Goal: Navigation & Orientation: Find specific page/section

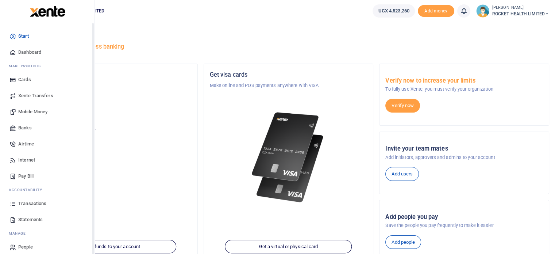
click at [37, 95] on span "Xente Transfers" at bounding box center [35, 95] width 35 height 7
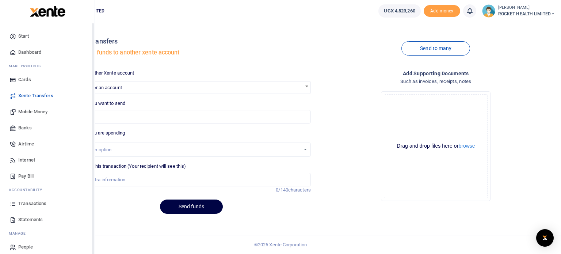
click at [27, 51] on span "Dashboard" at bounding box center [29, 52] width 23 height 7
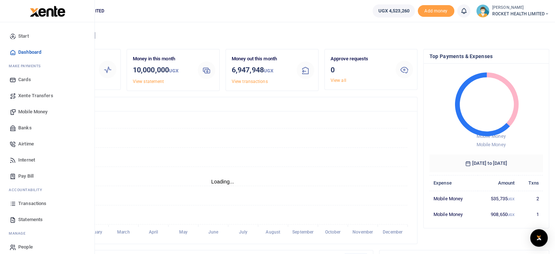
click at [28, 79] on span "Cards" at bounding box center [24, 79] width 13 height 7
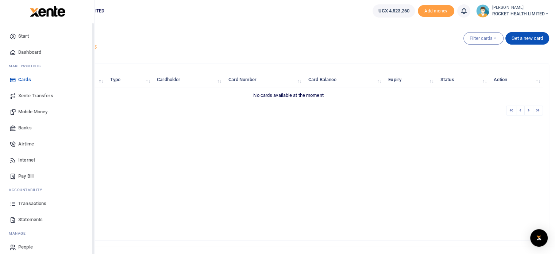
click at [35, 95] on span "Xente Transfers" at bounding box center [35, 95] width 35 height 7
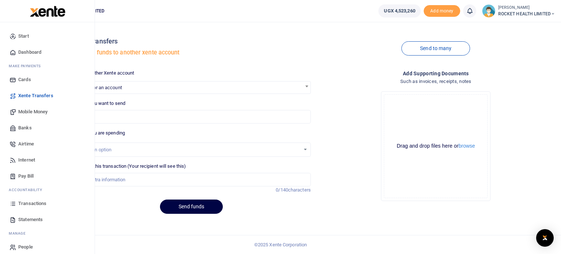
click at [33, 110] on span "Mobile Money" at bounding box center [32, 111] width 29 height 7
